Goal: Use online tool/utility: Utilize a website feature to perform a specific function

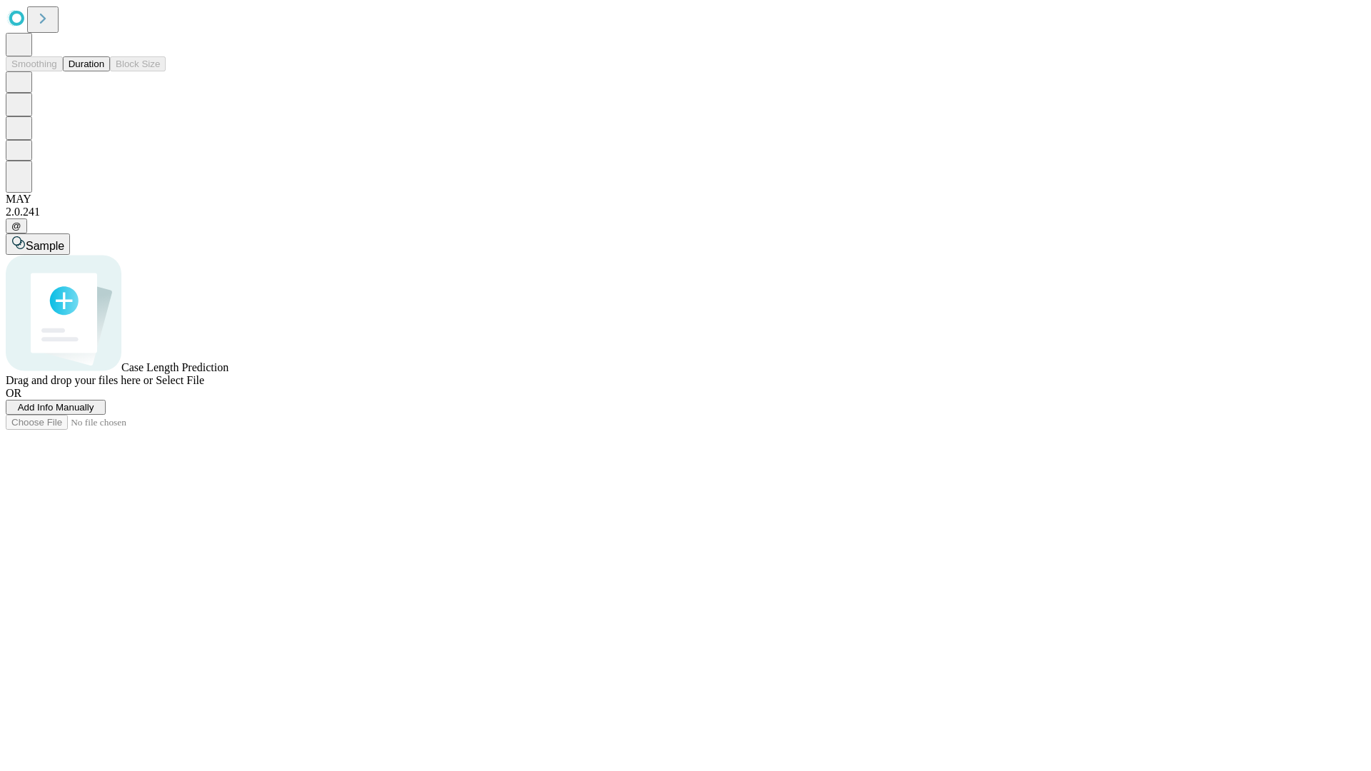
click at [104, 71] on button "Duration" at bounding box center [86, 63] width 47 height 15
click at [94, 413] on span "Add Info Manually" at bounding box center [56, 407] width 76 height 11
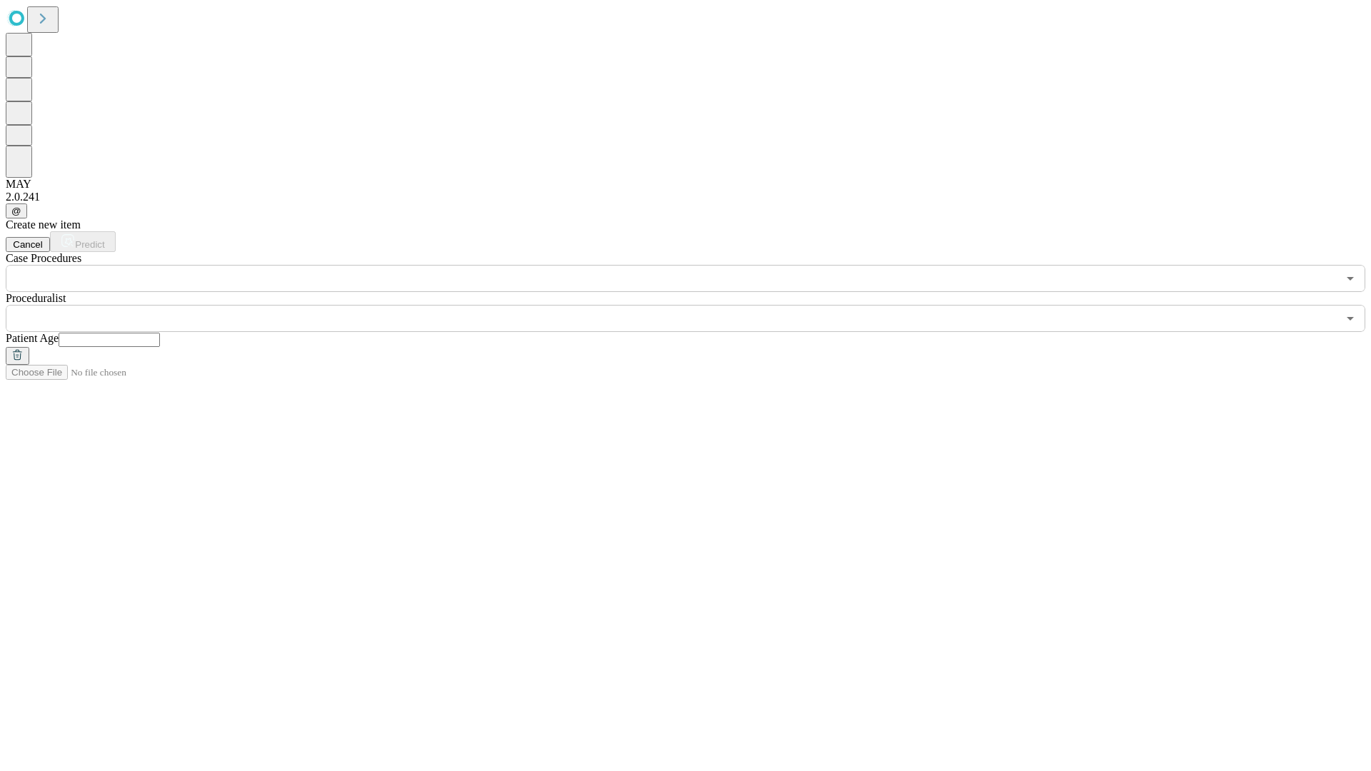
click at [160, 333] on input "text" at bounding box center [109, 340] width 101 height 14
type input "**"
click at [696, 305] on input "text" at bounding box center [672, 318] width 1332 height 27
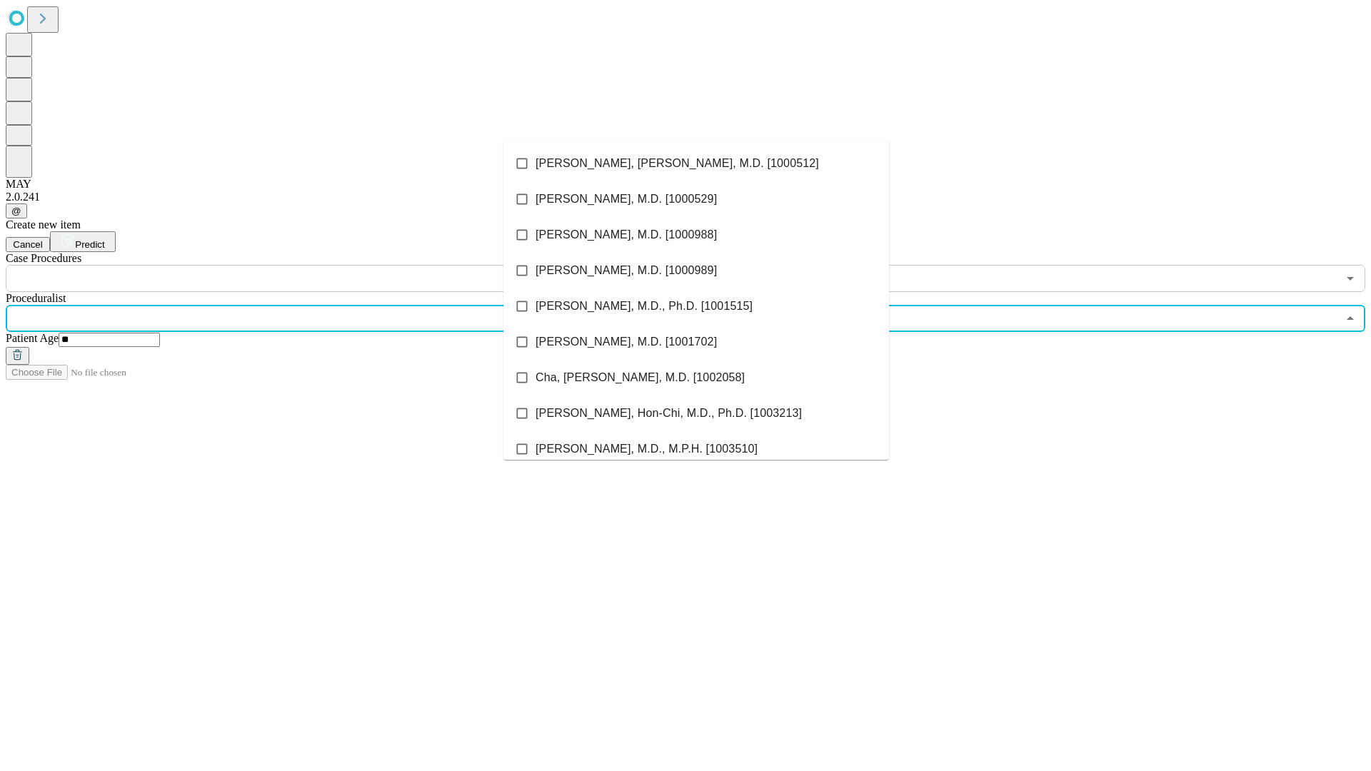
click at [696, 164] on li "[PERSON_NAME], [PERSON_NAME], M.D. [1000512]" at bounding box center [697, 164] width 386 height 36
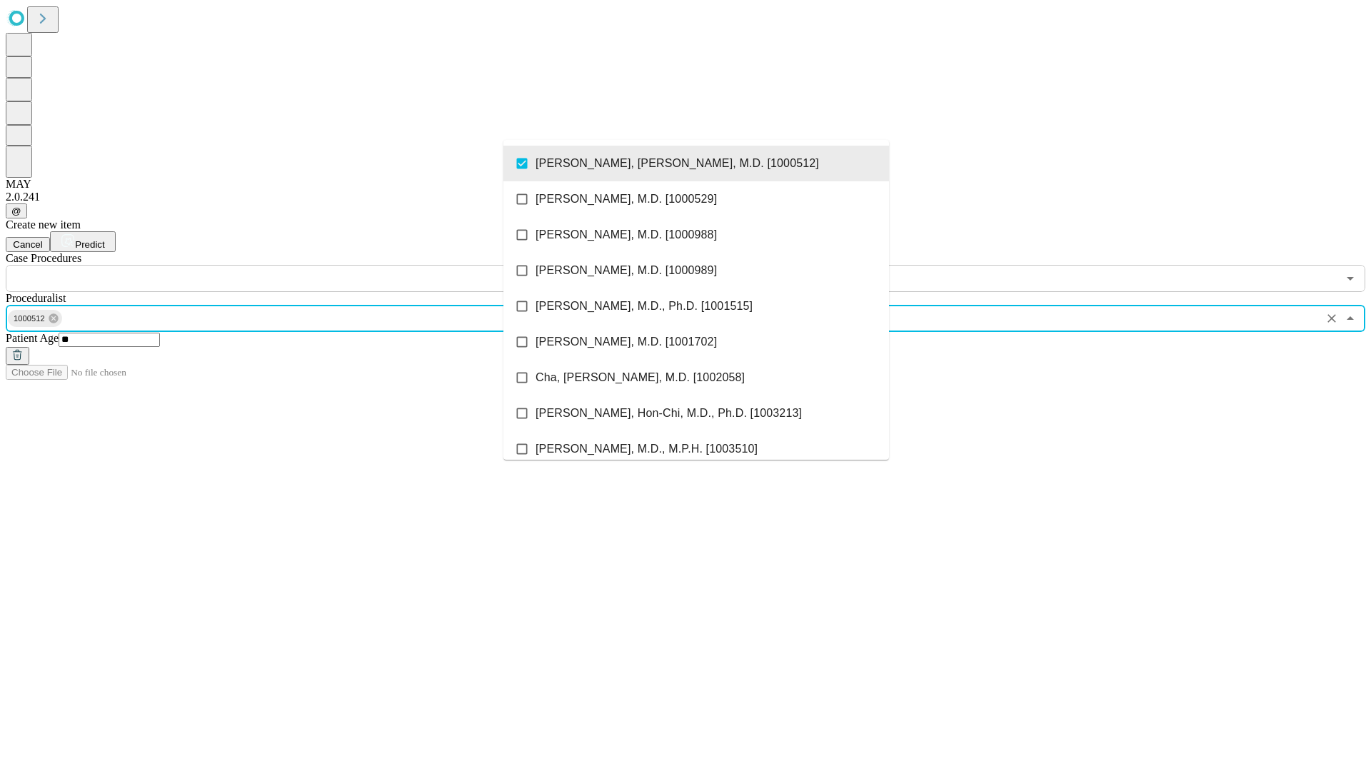
click at [300, 265] on input "text" at bounding box center [672, 278] width 1332 height 27
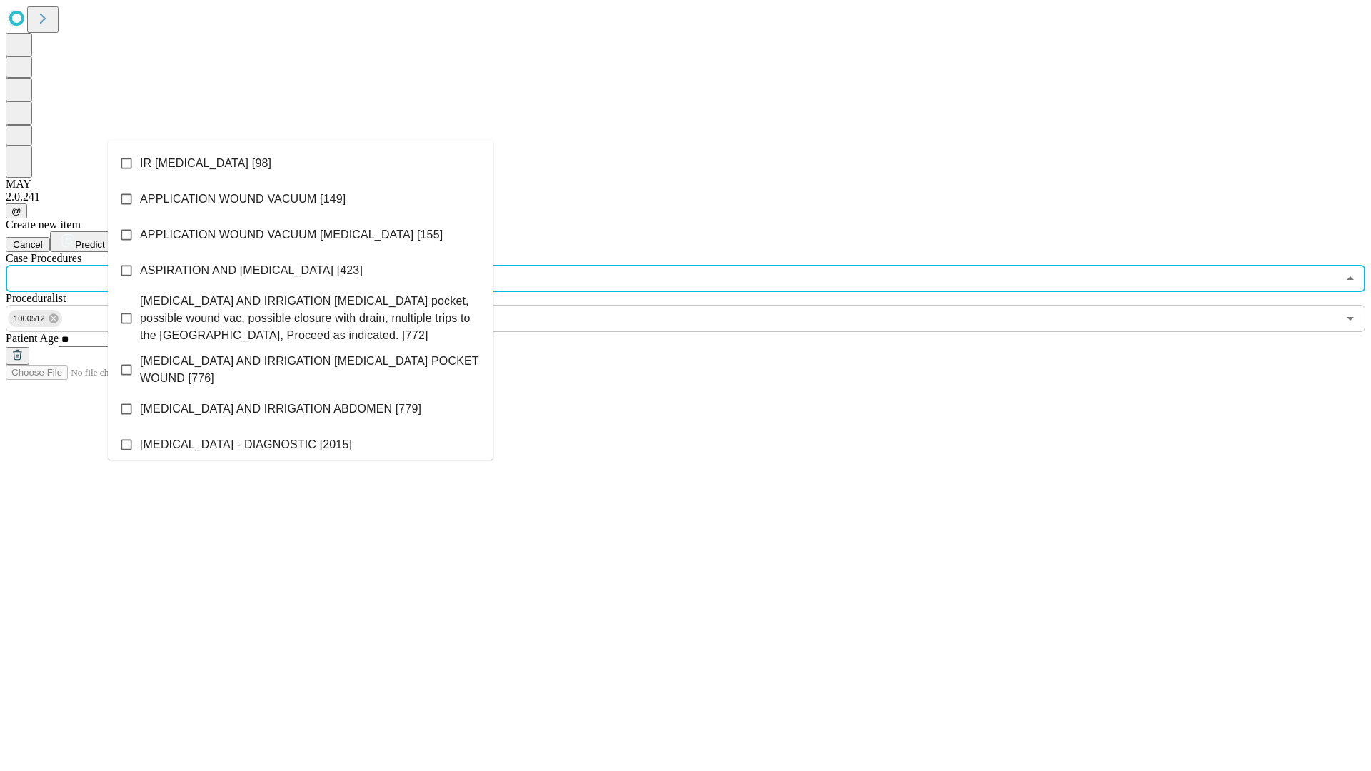
click at [301, 164] on li "IR [MEDICAL_DATA] [98]" at bounding box center [301, 164] width 386 height 36
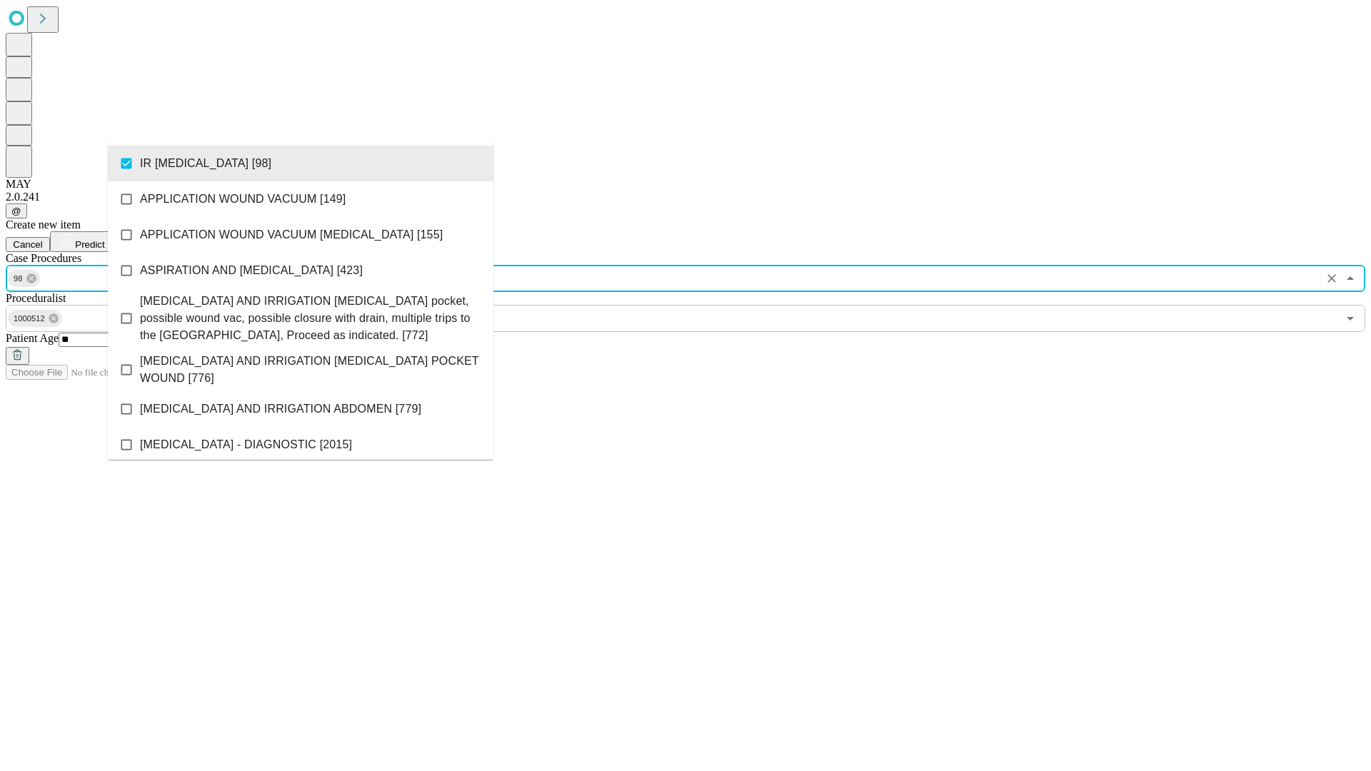
click at [104, 239] on span "Predict" at bounding box center [89, 244] width 29 height 11
